Goal: Task Accomplishment & Management: Use online tool/utility

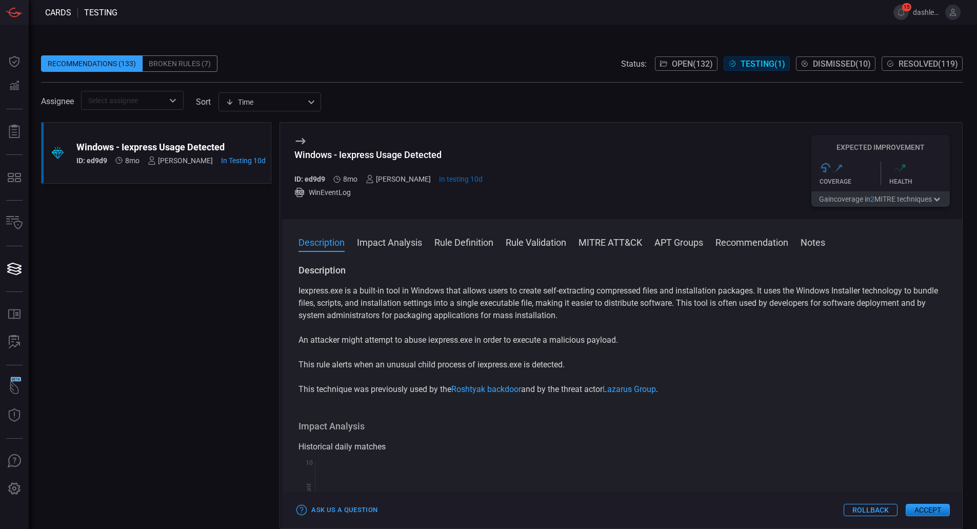
click at [940, 514] on button "Accept" at bounding box center [928, 510] width 44 height 12
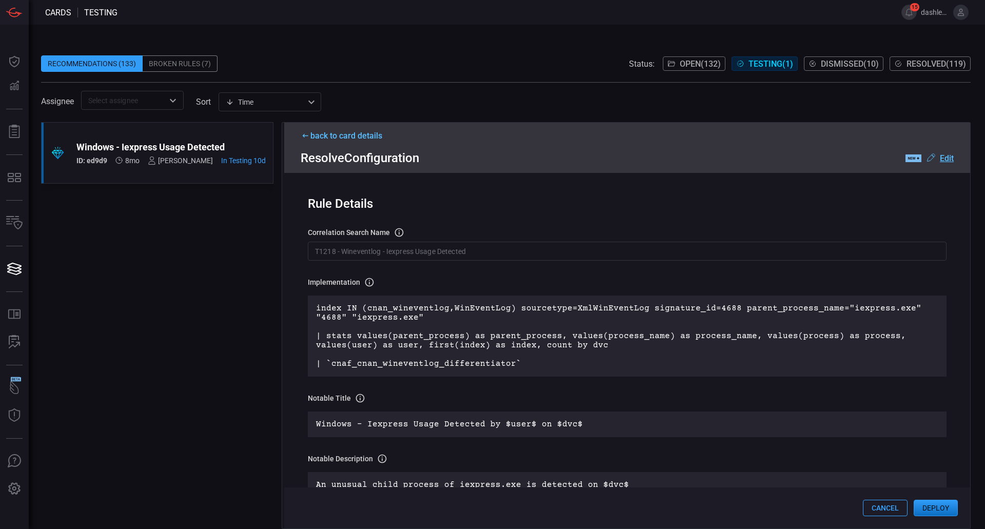
click at [943, 158] on u "Edit" at bounding box center [947, 158] width 14 height 10
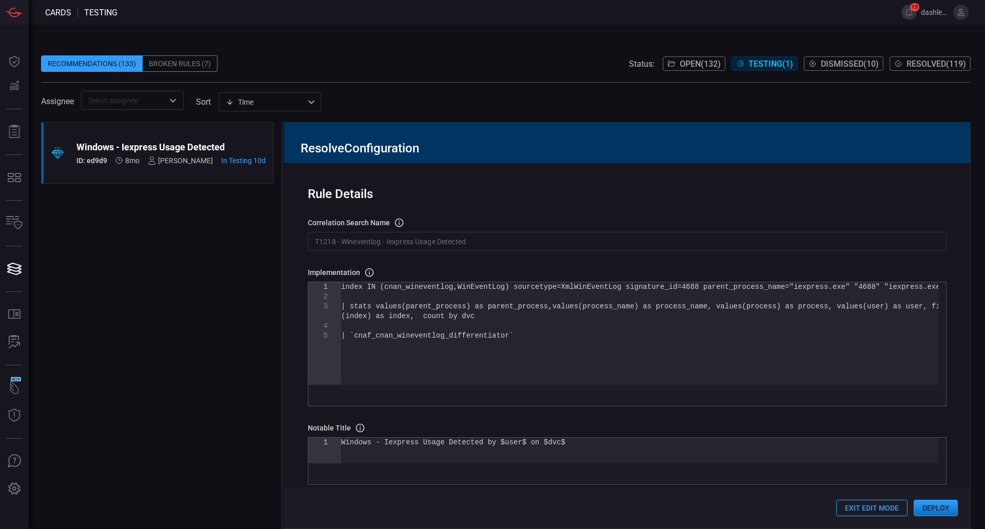
click at [464, 250] on input "T1218 - Wineventlog - Iexpress Usage Detected" at bounding box center [627, 241] width 639 height 19
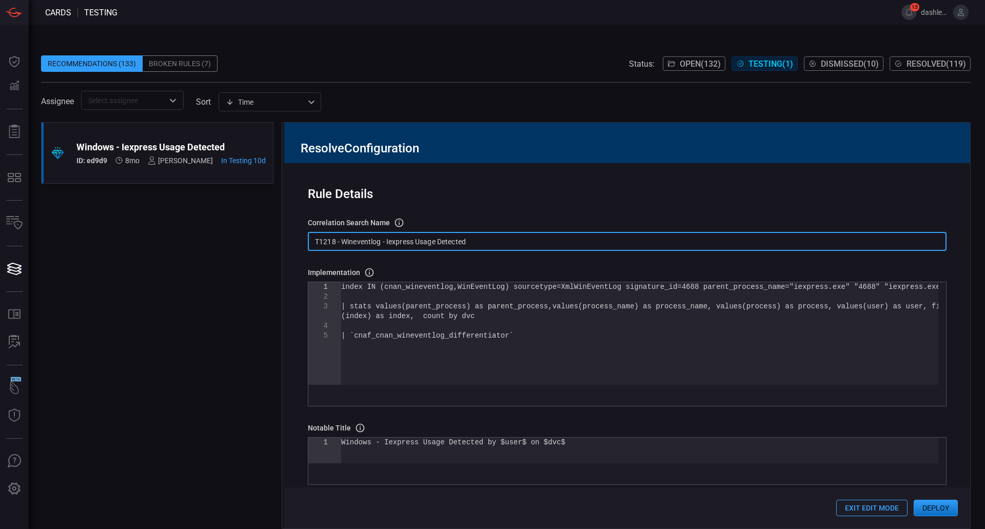
click at [464, 317] on div "index IN (cnan_wineventlog,WinEventLog) sourcetype =XmlWinEventLog signature_id…" at bounding box center [639, 357] width 597 height 151
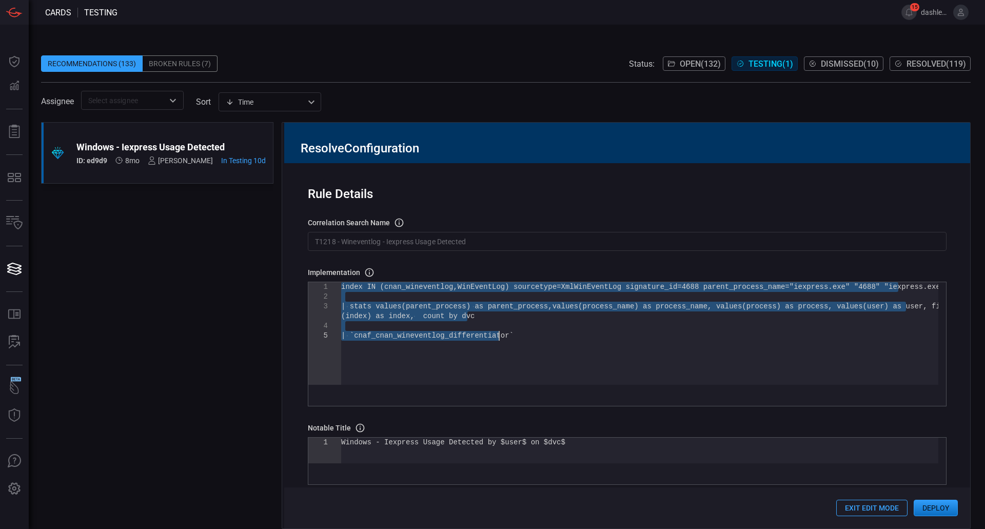
type textarea "index IN (cnan_wineventlog,WinEventLog) sourcetype=XmlWinEventLog signature_id=…"
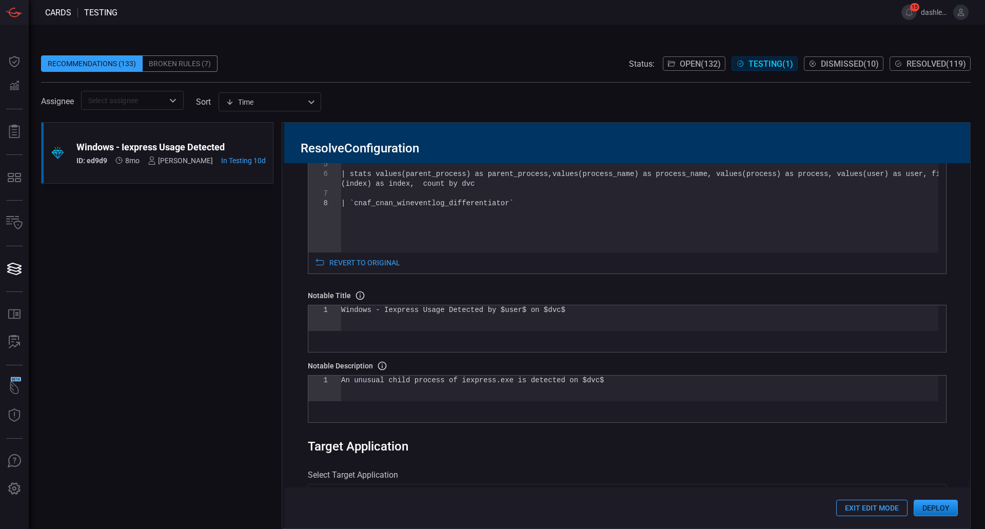
scroll to position [140, 0]
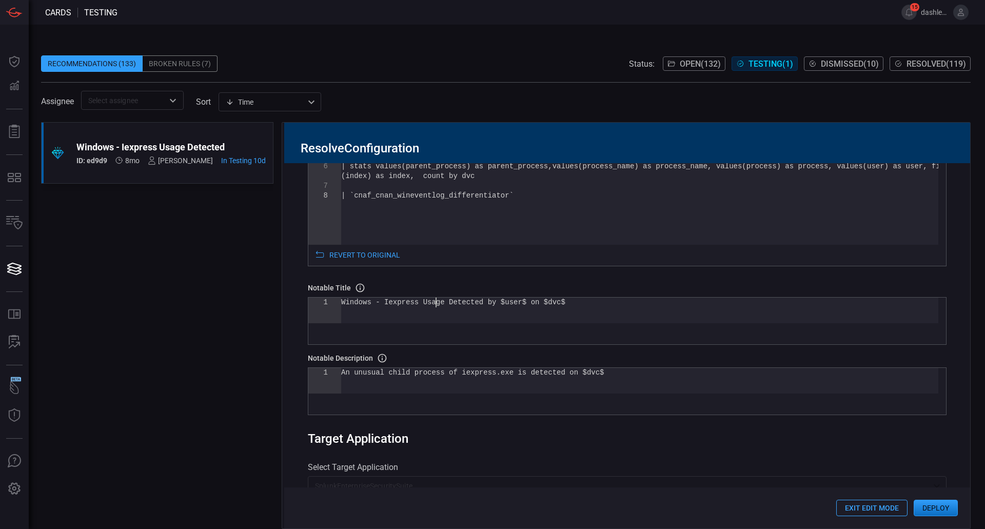
drag, startPoint x: 437, startPoint y: 305, endPoint x: 470, endPoint y: 356, distance: 60.3
click at [439, 305] on div "Windows - Iexpress Usage Detected by $user$ on $dv c$" at bounding box center [639, 311] width 597 height 26
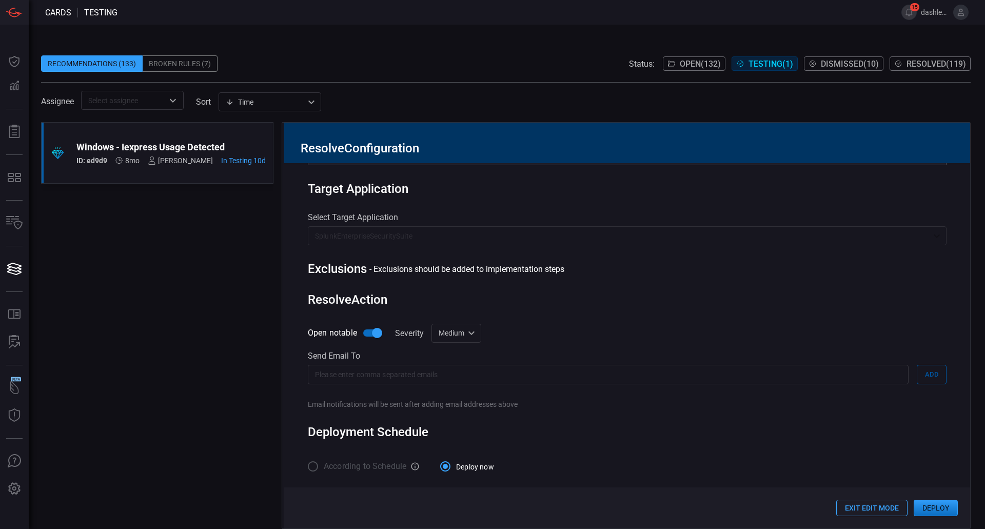
scroll to position [387, 0]
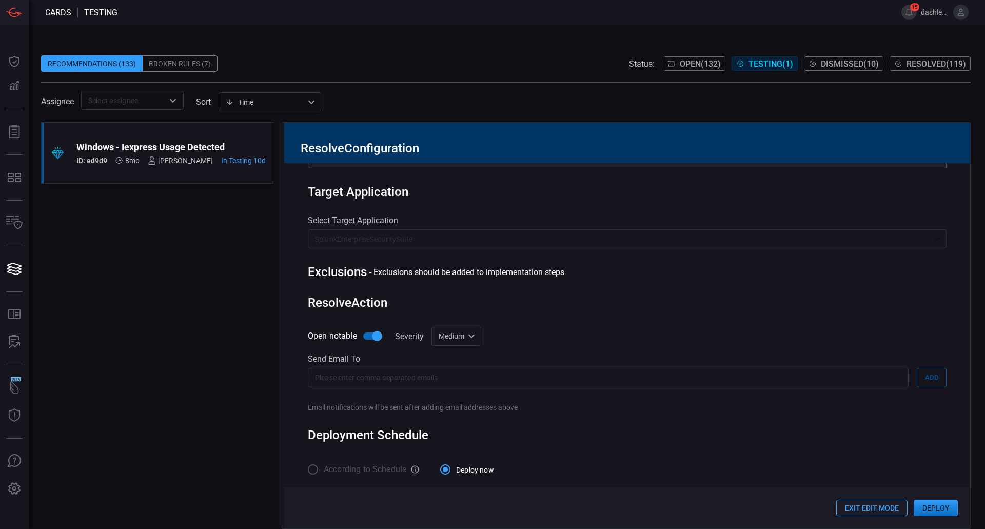
type textarea "$optional_cnanPrefix$Windows - Iexpress Usage Detected by $user$ on $dvc$"
click at [486, 237] on p "SplunkEnterpriseSecuritySuite" at bounding box center [622, 239] width 615 height 10
click at [490, 235] on p "SplunkEnterpriseSecuritySuite" at bounding box center [622, 239] width 615 height 10
click at [491, 235] on p "SplunkEnterpriseSecuritySuite" at bounding box center [622, 239] width 615 height 10
click at [489, 235] on p "SplunkEnterpriseSecuritySuite" at bounding box center [622, 239] width 615 height 10
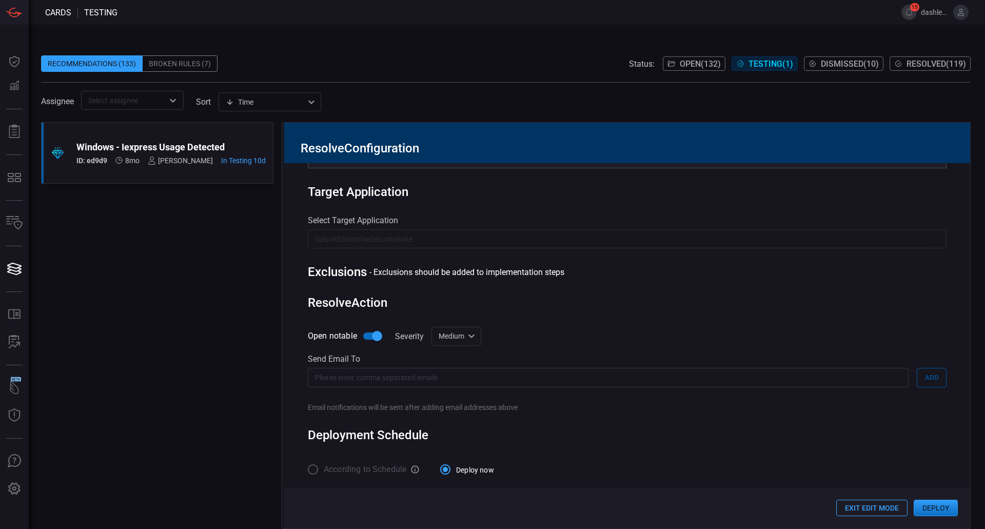
click at [457, 379] on input "text" at bounding box center [608, 377] width 601 height 19
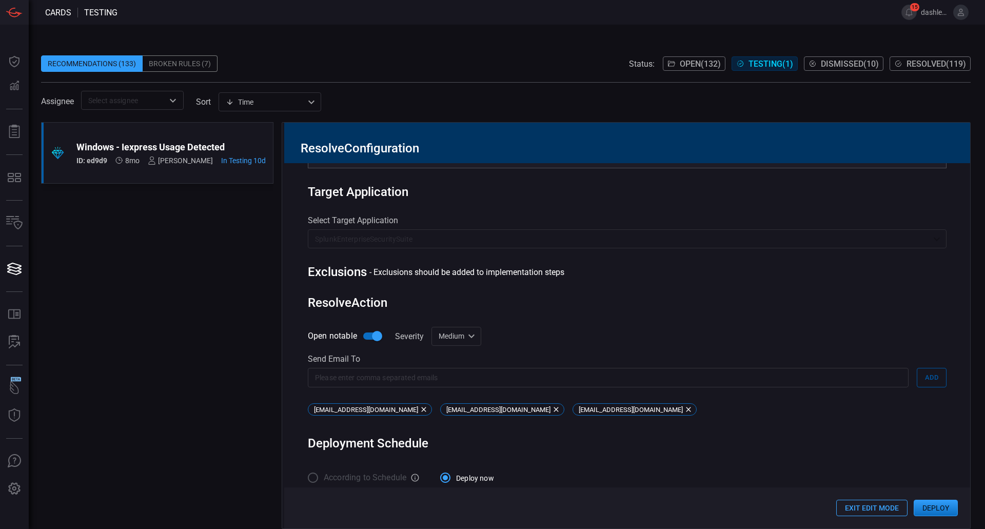
drag, startPoint x: 555, startPoint y: 340, endPoint x: 561, endPoint y: 329, distance: 12.9
click at [558, 334] on div "Open notable Severity Medium medium ​ Send email to ​ ​ Add CNA.SOC@cna.com soc…" at bounding box center [627, 372] width 639 height 93
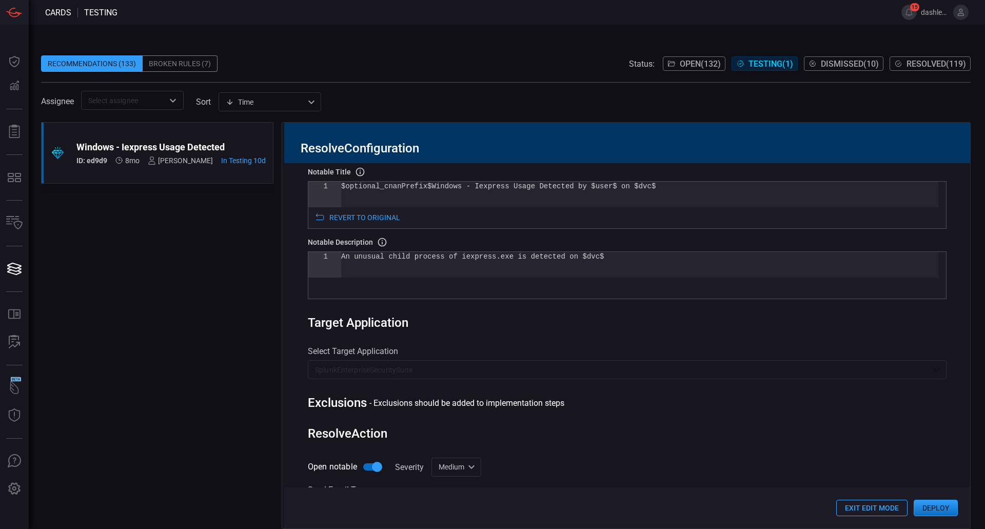
scroll to position [260, 0]
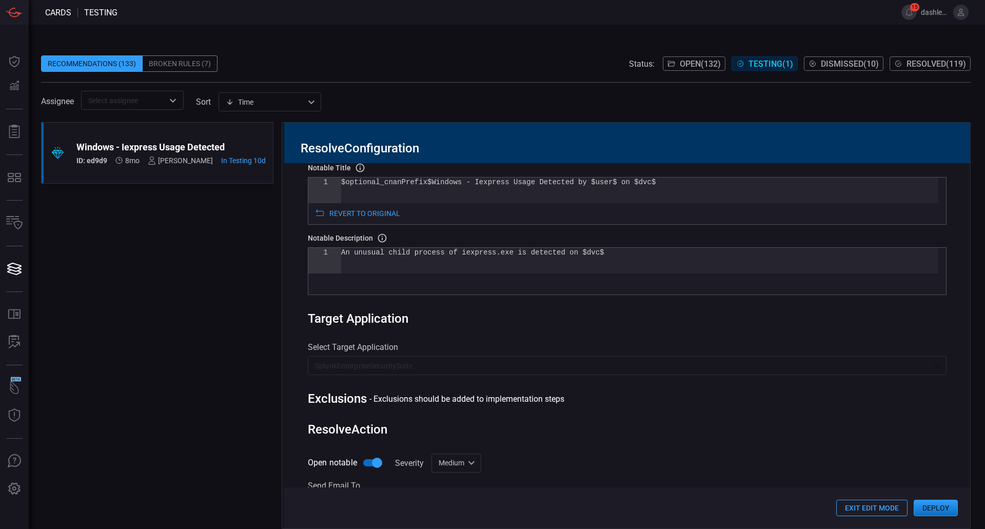
click at [942, 512] on button "Deploy" at bounding box center [936, 508] width 44 height 16
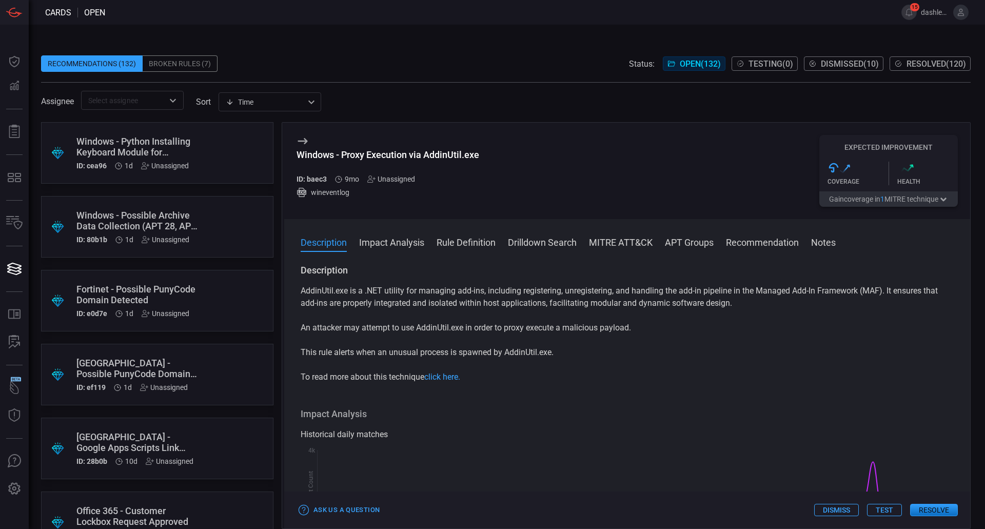
click at [439, 33] on div "Recommendations (132) Broken Rules (7) Status: Open ( 132 ) Testing ( 0 ) Dismi…" at bounding box center [507, 277] width 956 height 504
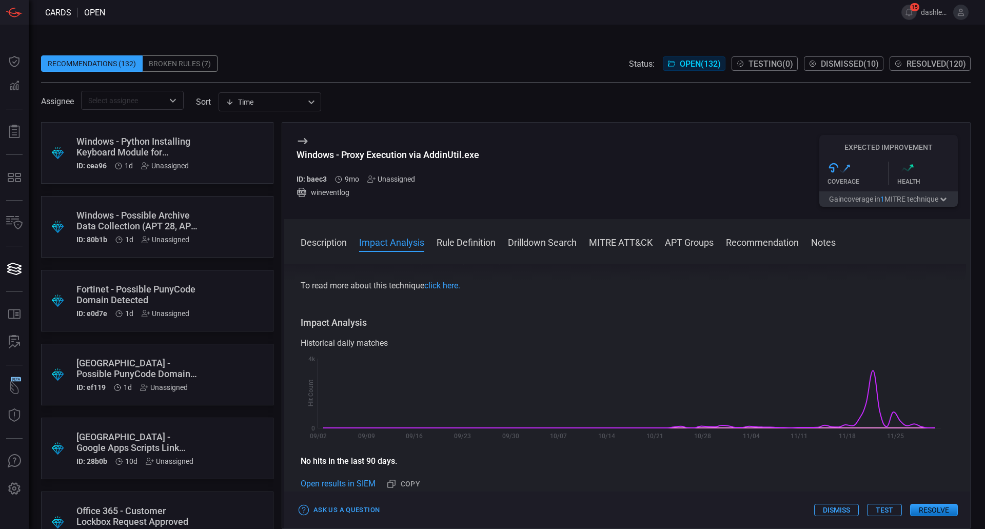
scroll to position [99, 0]
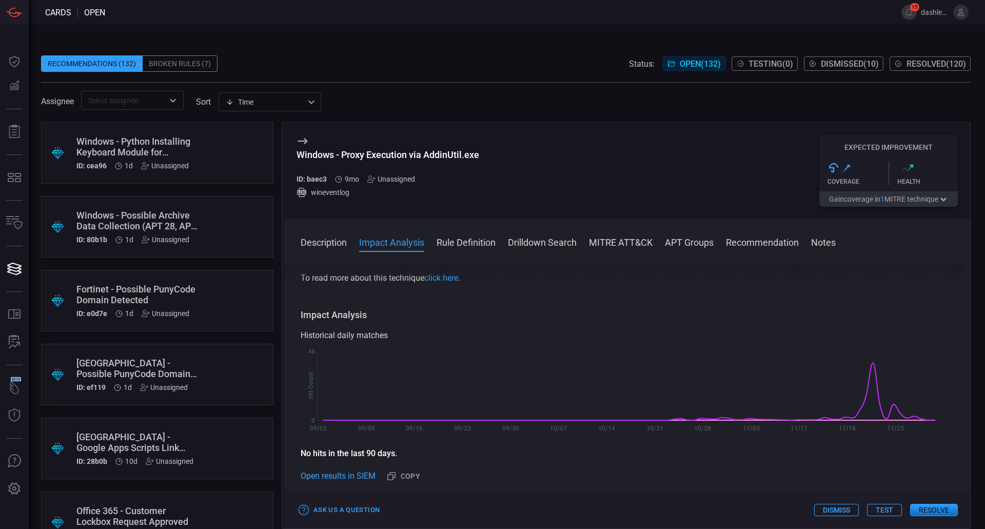
click at [922, 503] on div "Ask Us a Question Dismiss Test Resolve" at bounding box center [627, 509] width 686 height 37
click at [926, 509] on button "Resolve" at bounding box center [934, 510] width 48 height 12
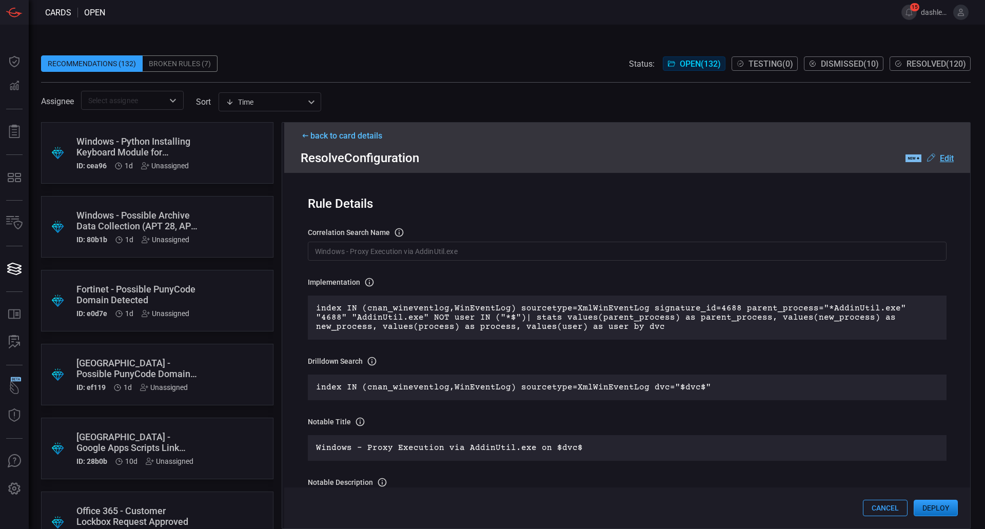
click at [938, 153] on div ".label-new-label-new-cls-1 { fill: #09080b; } .label-new-cls-2 { fill: #7abaee;…" at bounding box center [930, 158] width 48 height 12
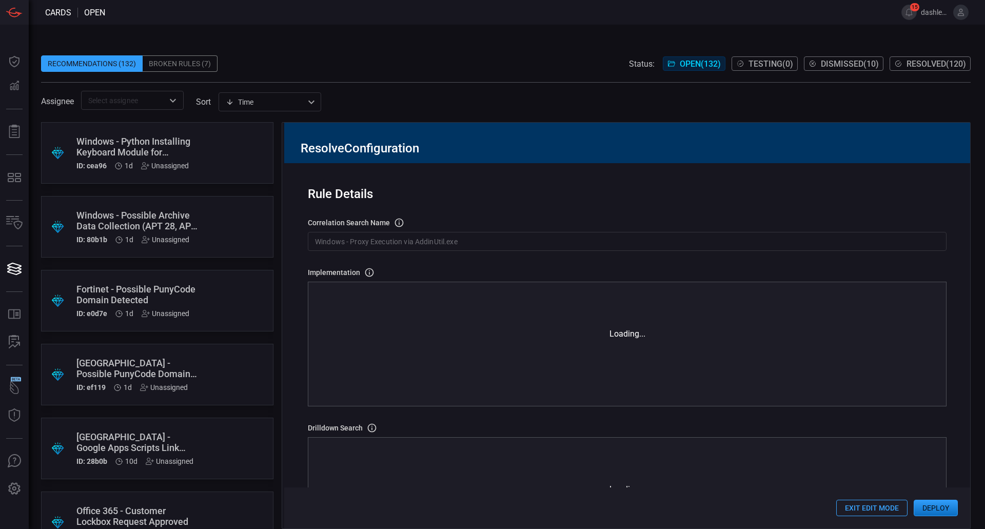
click at [510, 238] on input "Windows - Proxy Execution via AddinUtil.exe" at bounding box center [627, 241] width 639 height 19
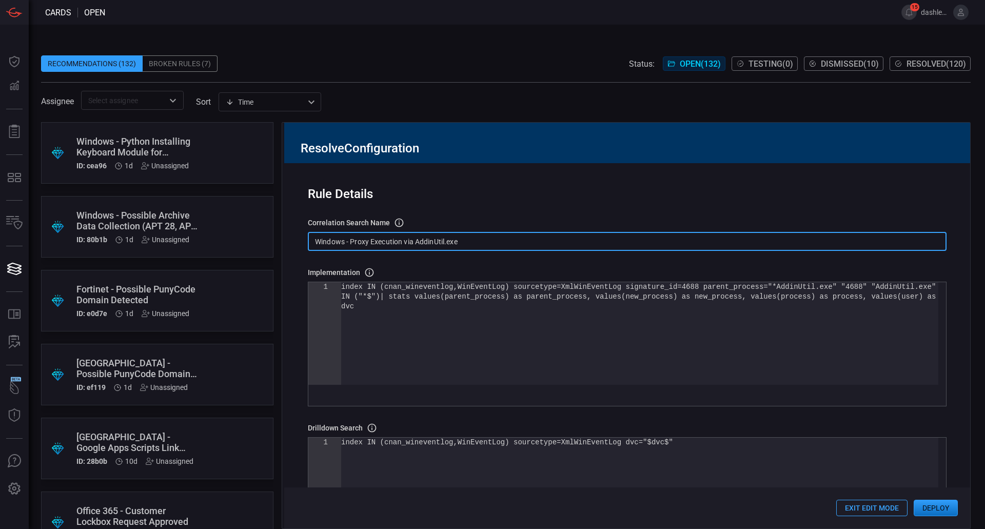
paste input "T1218 - Wineventlog"
type input "T1218 - Wineventlog - Proxy Execution via AddinUtil.exe"
click at [498, 333] on div "index IN (cnan_wineventlog,WinEventLog) sourcetype =XmlWinEventLog signature_id…" at bounding box center [639, 343] width 597 height 122
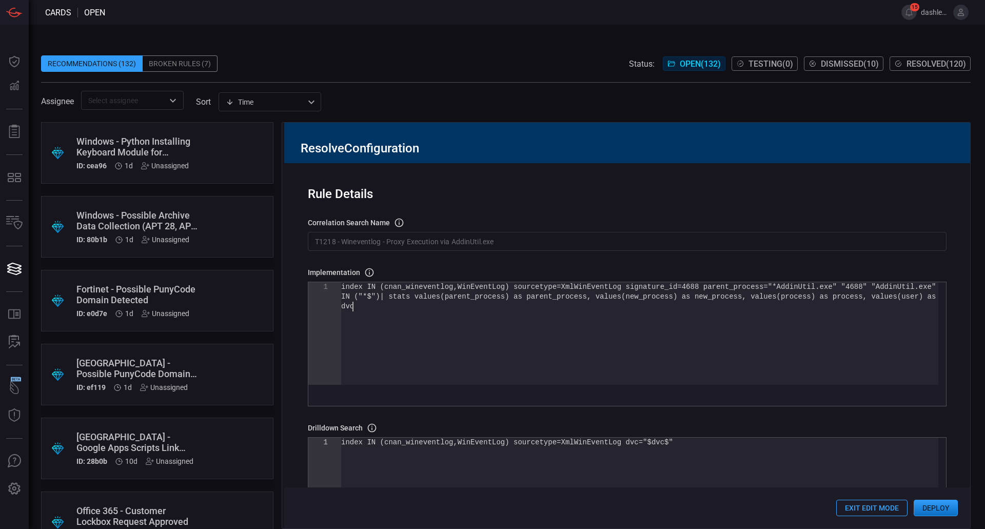
scroll to position [0, 0]
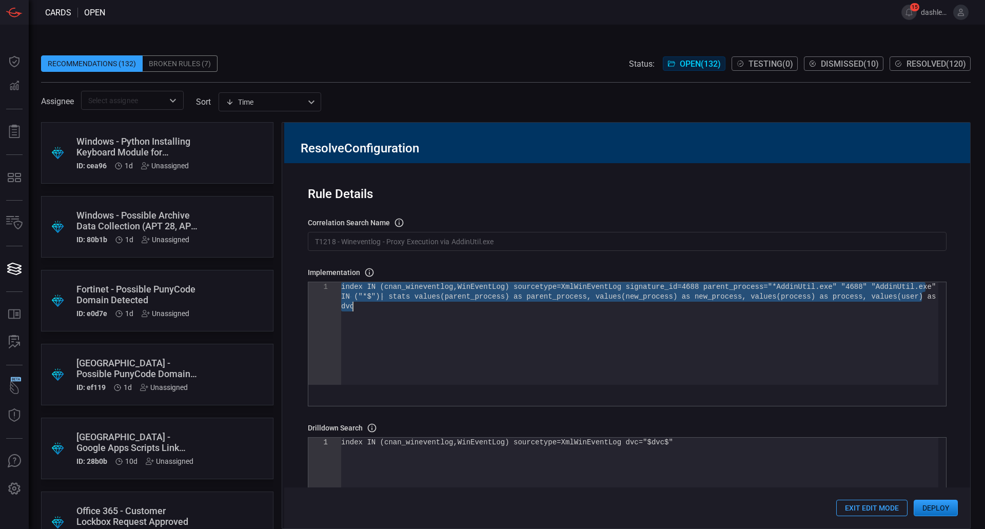
type textarea "| stats values(parent_process) as parent_process, values(new_process) as new_pr…"
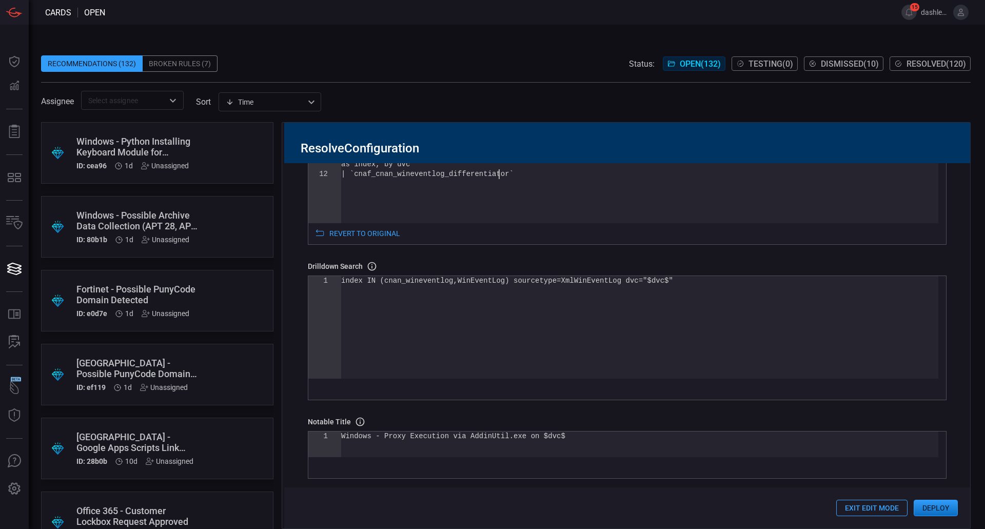
scroll to position [181, 0]
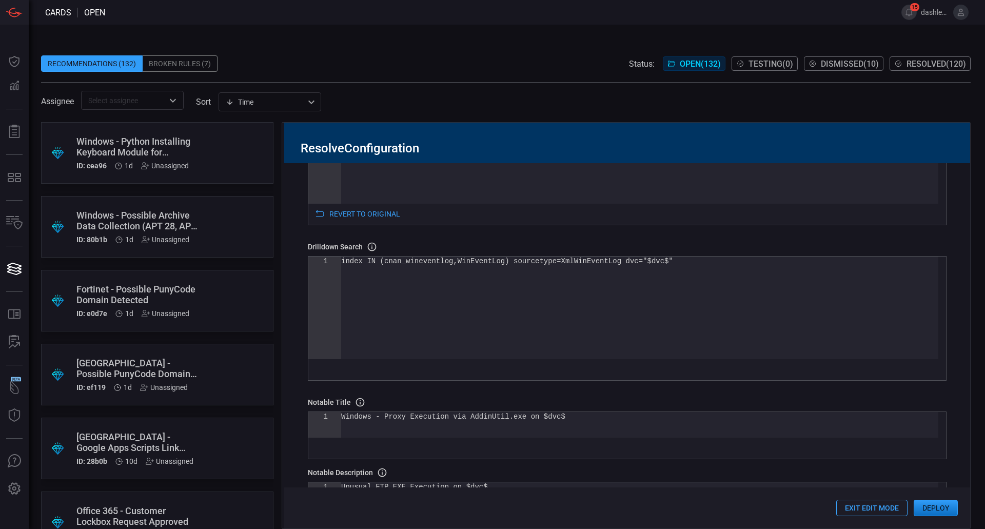
click at [522, 413] on div "1 Windows - Proxy Execution via AddinUtil.exe on $dv c$" at bounding box center [627, 435] width 639 height 48
click at [548, 429] on div "Windows - Proxy Execution via AddinUtil.exe on $dv c$" at bounding box center [639, 425] width 597 height 26
type textarea "$optional_cnanPrefix$Windows - Proxy Execution via AddinUtil.exe on $dvc$"
click at [731, 389] on div "Implementation Definition of the correlation search that will be created in the…" at bounding box center [627, 307] width 639 height 443
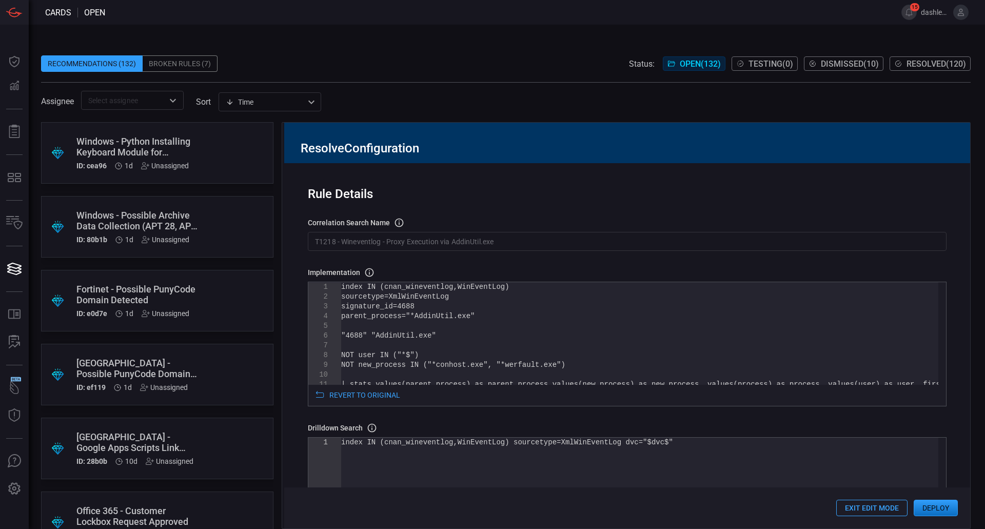
type textarea "index IN (cnan_wineventlog,WinEventLog) sourcetype=XmlWinEventLog signature_id=…"
click at [434, 316] on div "NOT user IN ("*$") NOT new_process IN ("*conhost.exe", "*werfault.exe ") | stat…" at bounding box center [639, 392] width 597 height 220
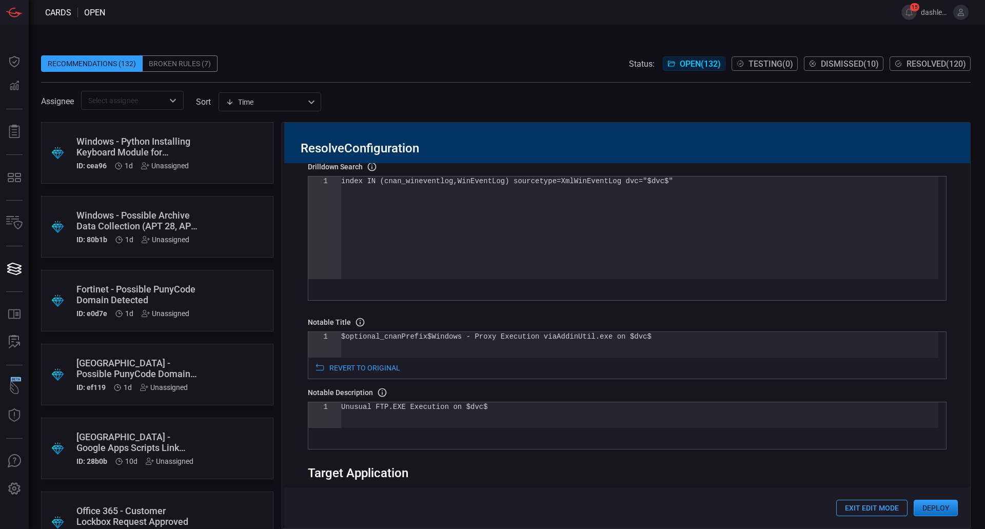
scroll to position [455, 0]
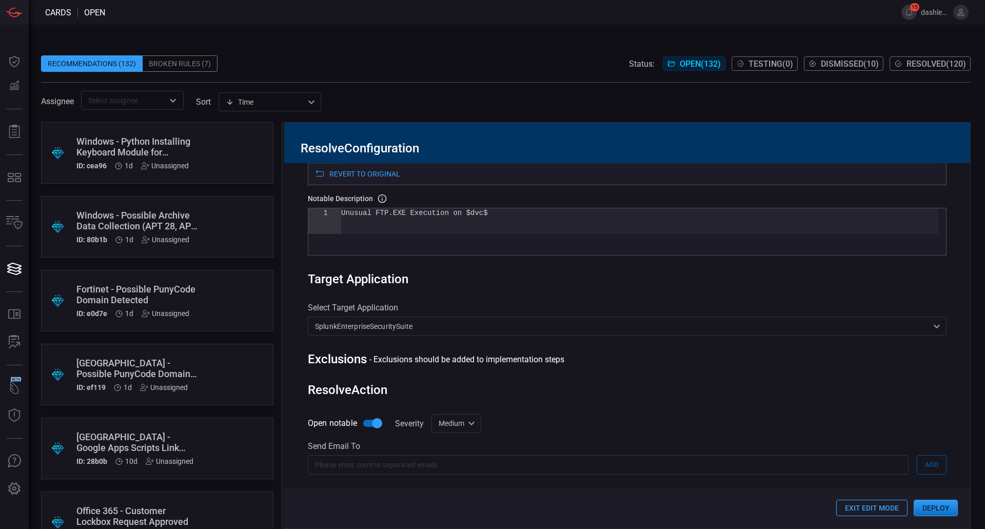
click at [374, 211] on div "Unusual FTP.EXE Execution on $dvc$" at bounding box center [639, 221] width 597 height 26
type textarea "Unusual AddinUtil.EXE Execution on $dvc$"
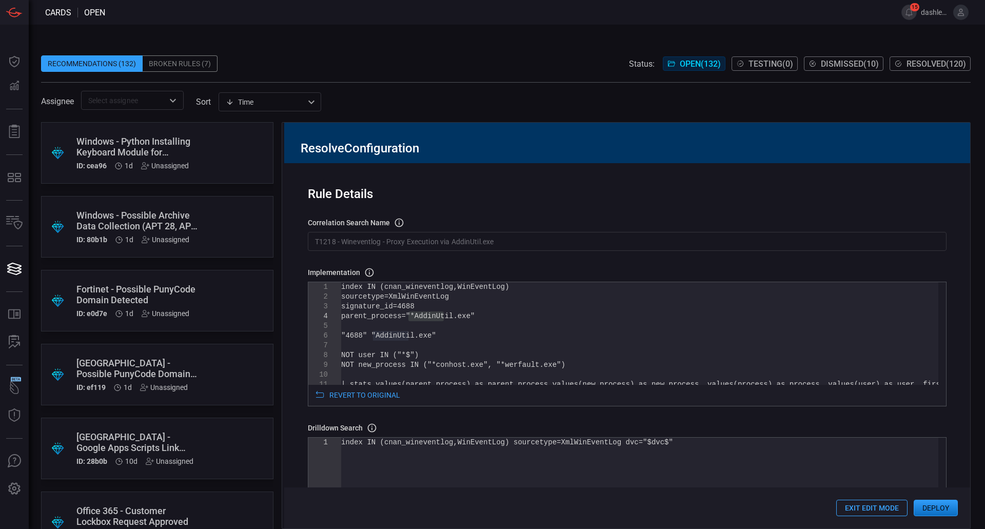
click at [562, 218] on div "Rule Details correlation search Name Name of the correlation search that will b…" at bounding box center [627, 345] width 686 height 365
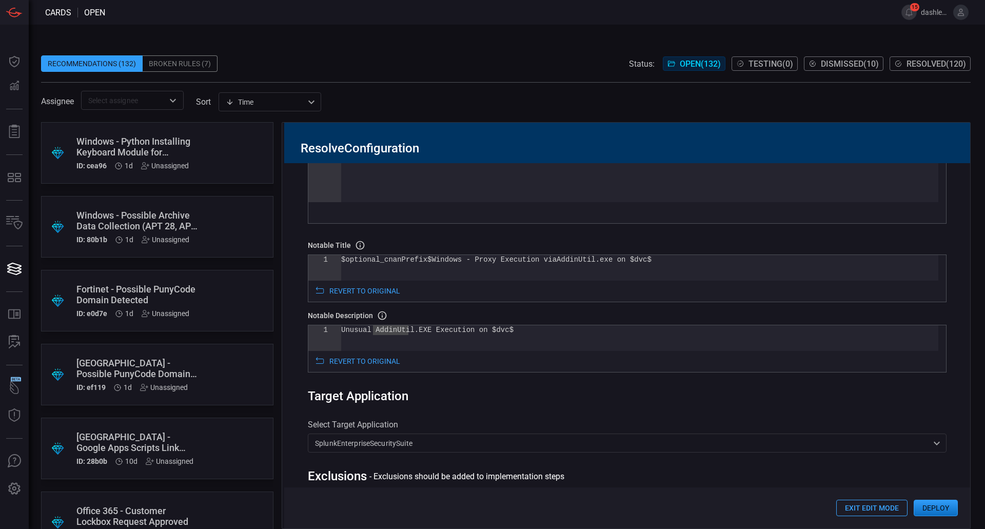
scroll to position [342, 0]
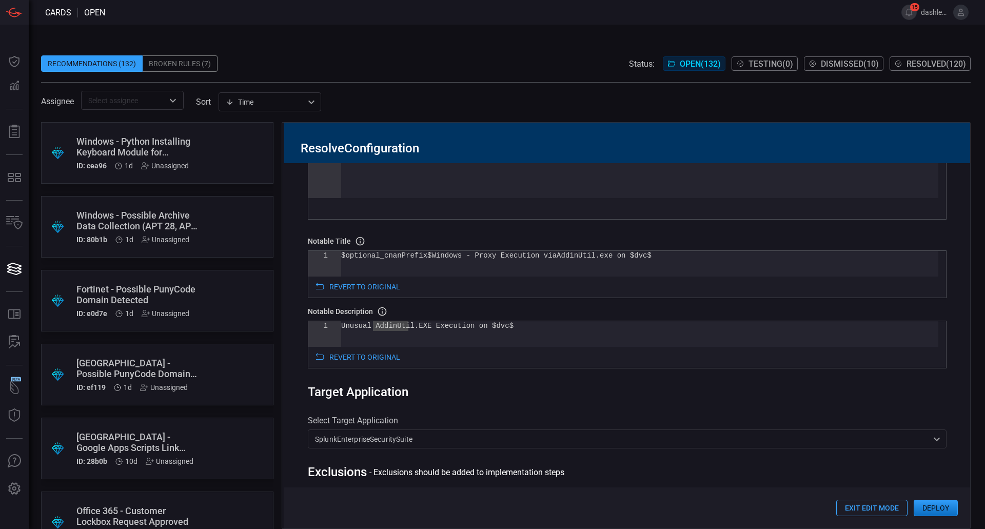
click at [562, 228] on div "Implementation Definition of the correlation search that will be created in the…" at bounding box center [627, 146] width 639 height 443
click at [603, 305] on span at bounding box center [627, 302] width 639 height 8
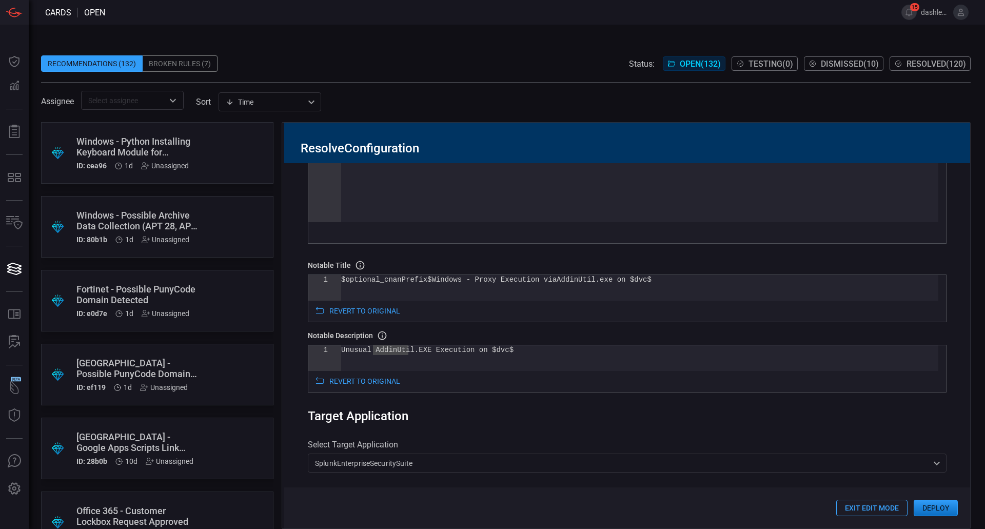
scroll to position [328, 0]
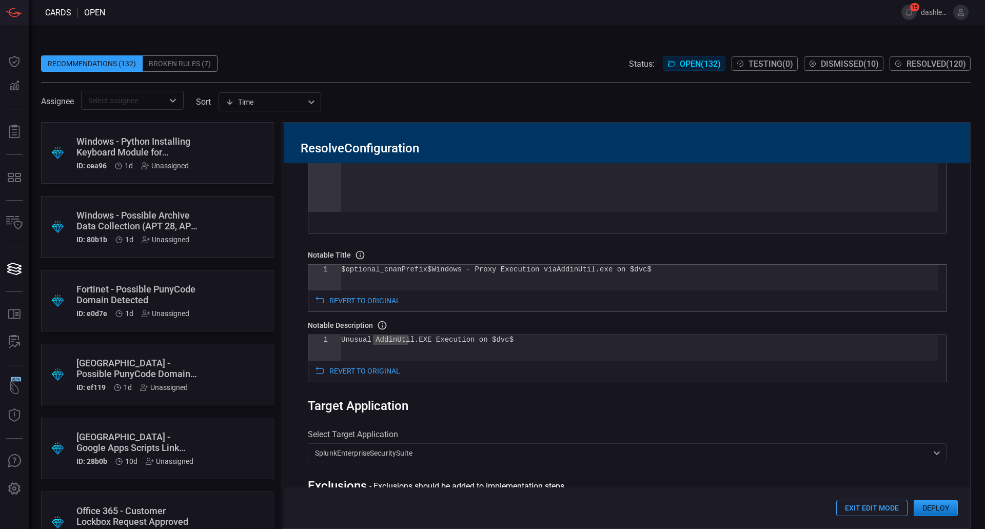
click at [413, 244] on div "Implementation Definition of the correlation search that will be created in the…" at bounding box center [627, 160] width 639 height 443
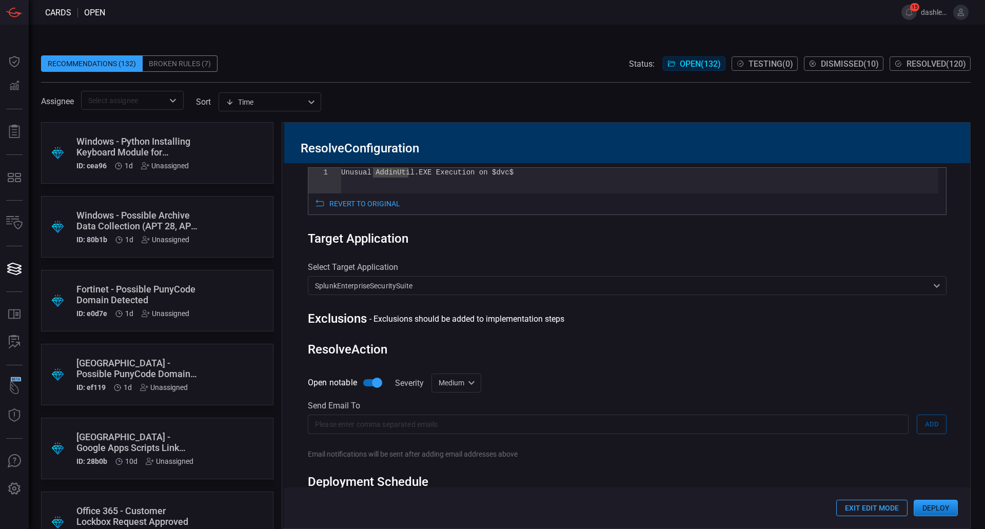
scroll to position [549, 0]
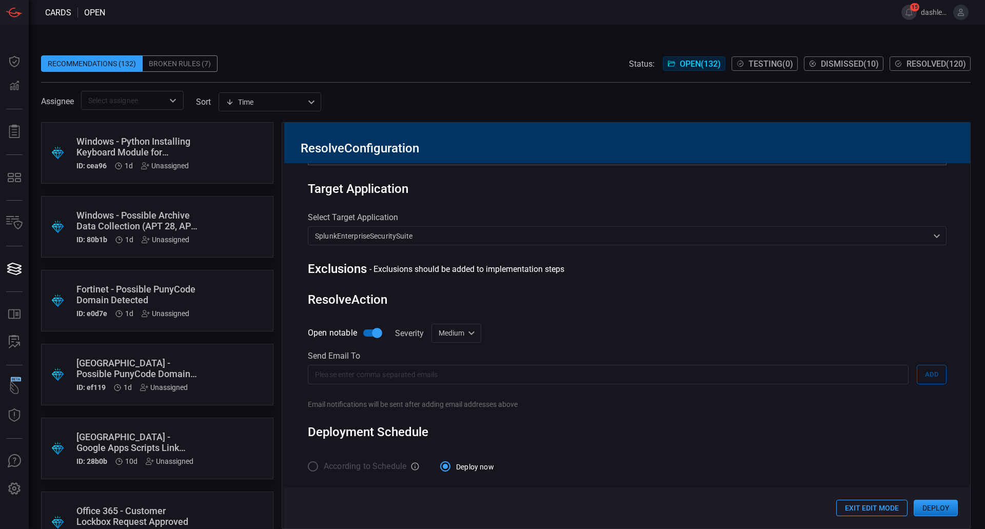
click at [552, 365] on input "text" at bounding box center [608, 374] width 601 height 19
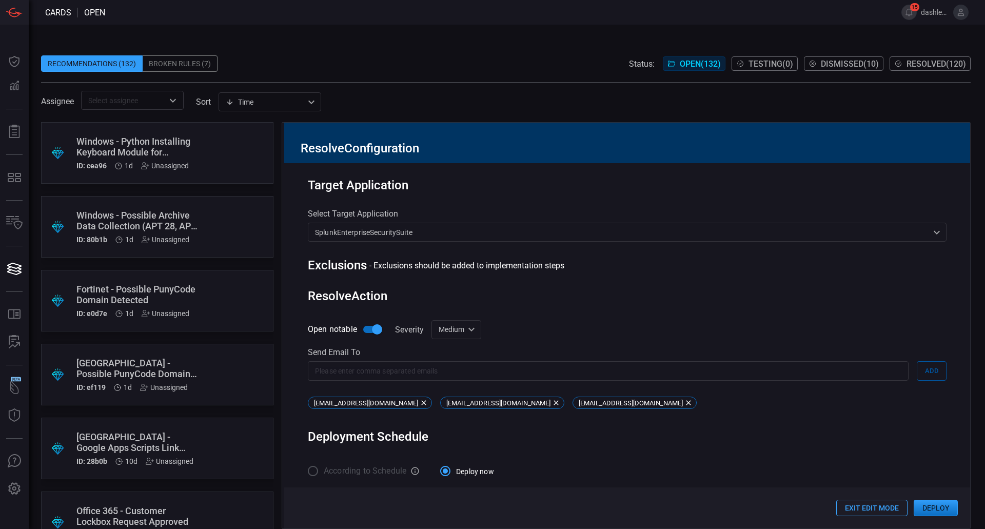
click at [581, 332] on div "Open notable Severity Medium medium ​ Send email to ​ ​ Add CNA.SOC@cna.com soc…" at bounding box center [627, 366] width 639 height 93
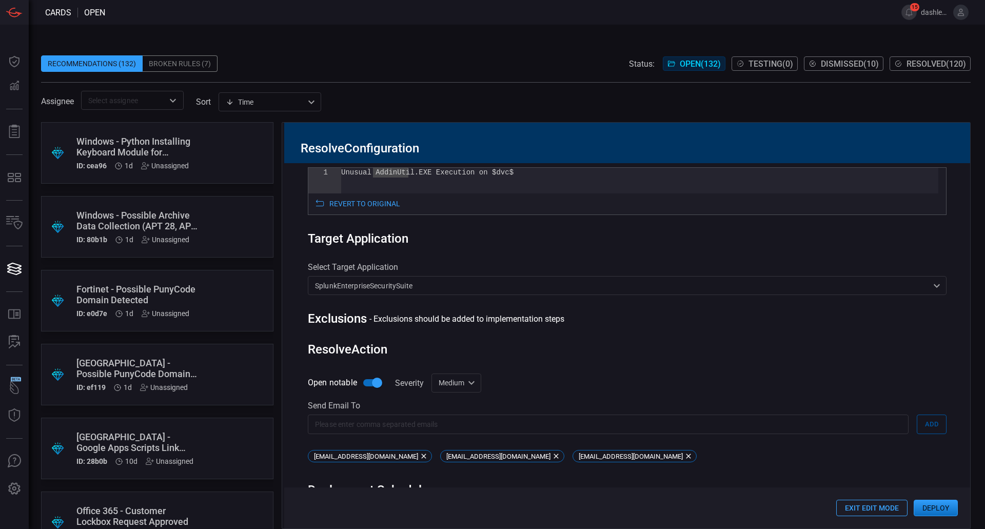
scroll to position [557, 0]
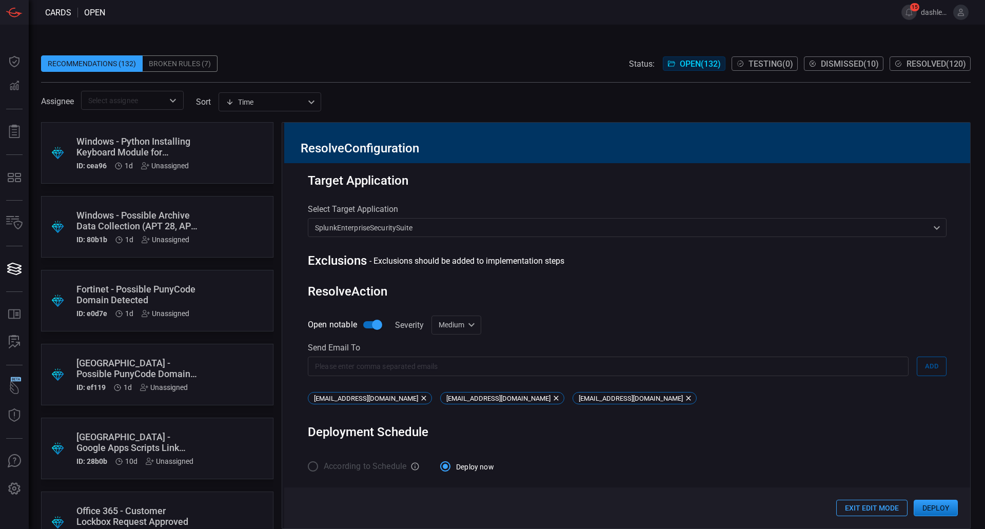
click at [928, 505] on button "Deploy" at bounding box center [936, 508] width 44 height 16
